Goal: Information Seeking & Learning: Learn about a topic

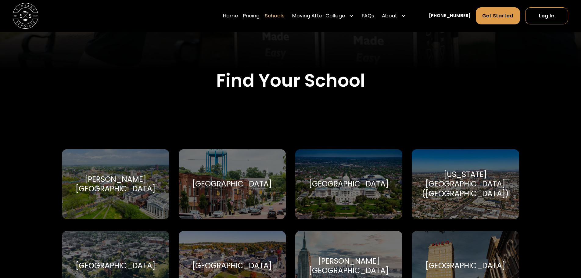
scroll to position [183, 0]
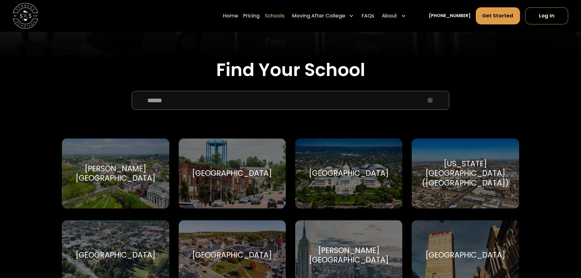
click at [207, 101] on input "School Select Form" at bounding box center [290, 100] width 317 height 19
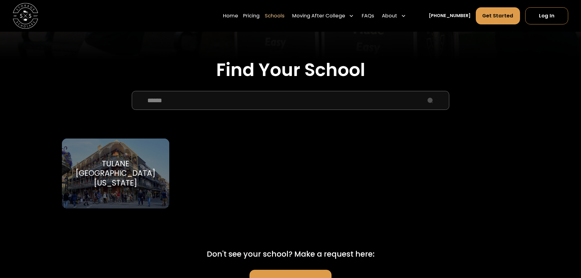
type input "******"
click at [91, 169] on div "Tulane [GEOGRAPHIC_DATA][US_STATE]" at bounding box center [116, 173] width 92 height 29
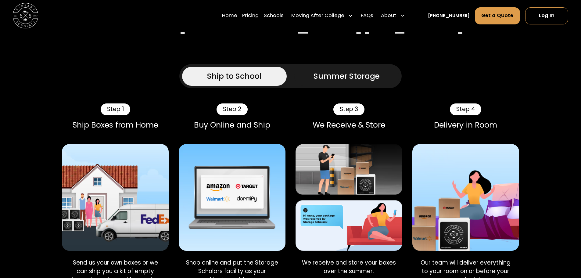
scroll to position [366, 0]
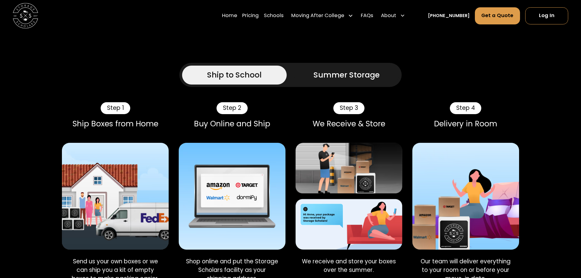
drag, startPoint x: 360, startPoint y: 34, endPoint x: 355, endPoint y: 45, distance: 11.3
click at [359, 63] on div "Ship to School Summer Storage" at bounding box center [290, 75] width 222 height 24
click at [354, 69] on div "Summer Storage" at bounding box center [346, 74] width 66 height 11
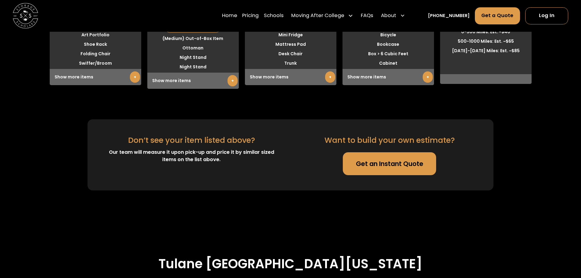
scroll to position [2103, 0]
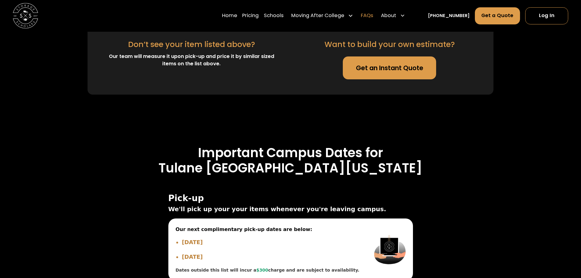
click at [371, 11] on link "FAQs" at bounding box center [367, 16] width 12 height 18
